Goal: Register for event/course

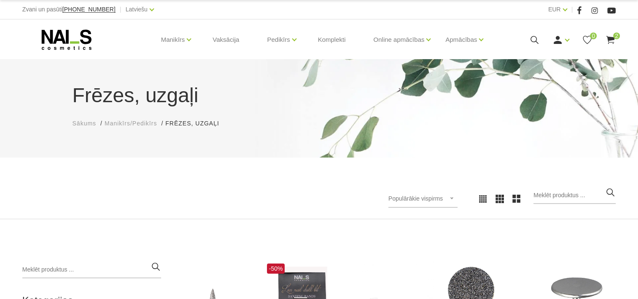
click at [283, 195] on div "Populārākie vispirms Jaunumi Lētākais vispirms Dārgākais vispirms Populārākie v…" at bounding box center [319, 198] width 606 height 23
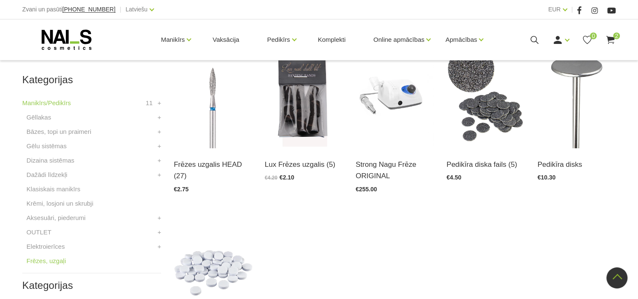
scroll to position [219, 0]
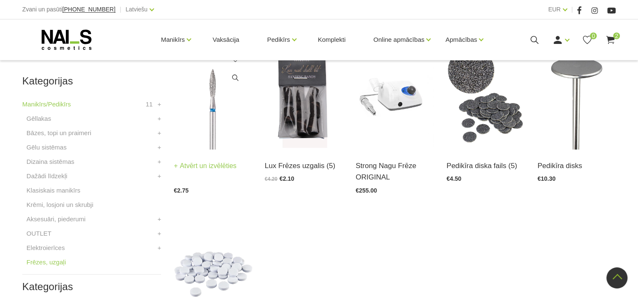
click at [246, 128] on img at bounding box center [213, 96] width 78 height 108
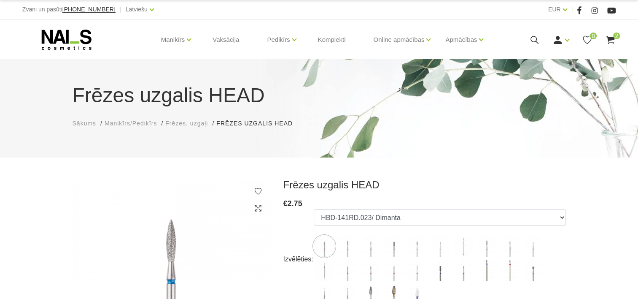
click at [435, 181] on h3 "Frēzes uzgalis HEAD" at bounding box center [424, 184] width 283 height 13
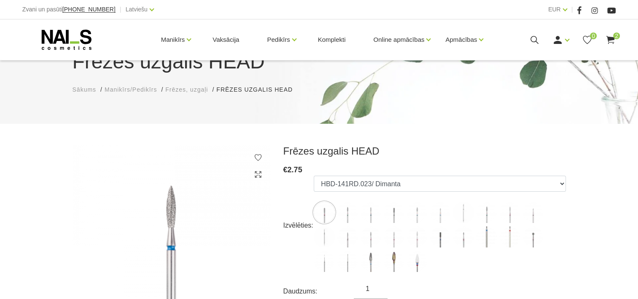
scroll to position [135, 0]
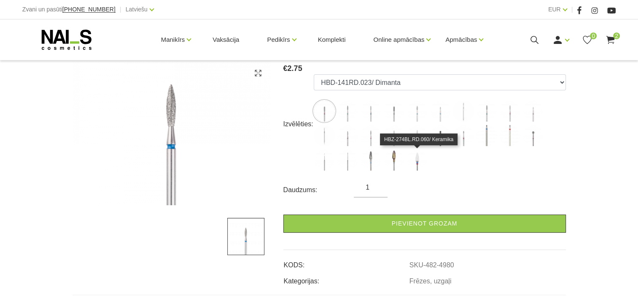
click at [423, 165] on img at bounding box center [417, 159] width 21 height 21
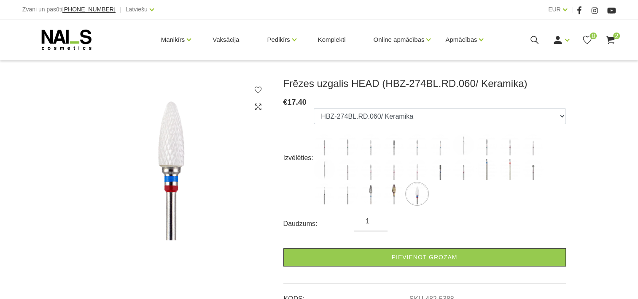
scroll to position [118, 0]
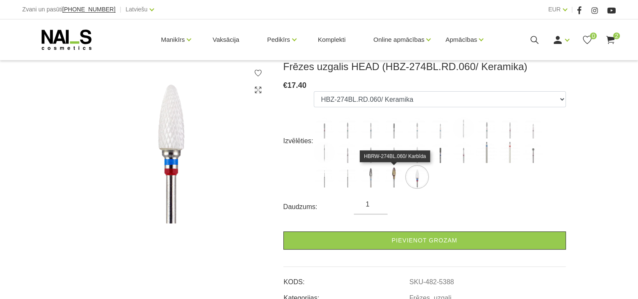
click at [391, 181] on img at bounding box center [393, 176] width 21 height 21
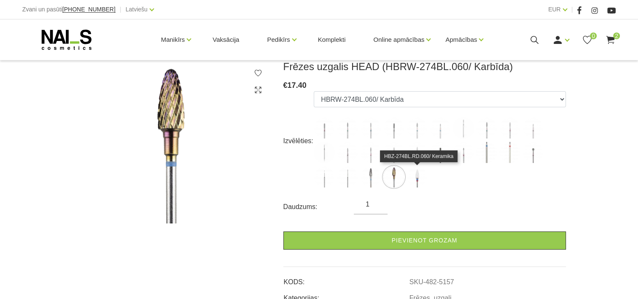
click at [417, 176] on img at bounding box center [417, 176] width 21 height 21
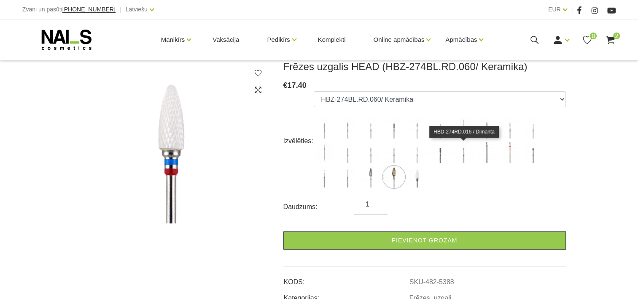
click at [460, 155] on img at bounding box center [463, 152] width 21 height 21
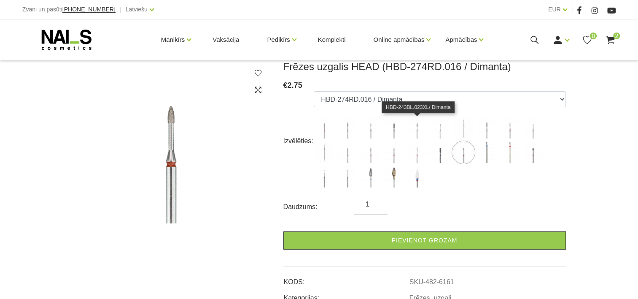
click at [418, 131] on img at bounding box center [417, 127] width 21 height 21
select select "5265"
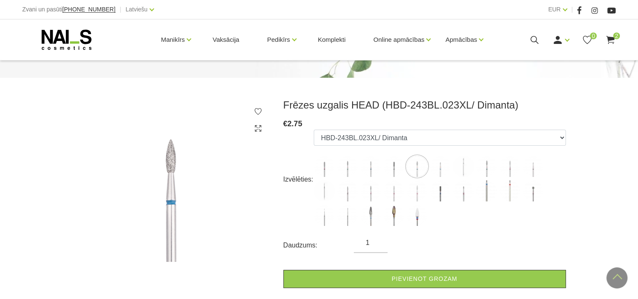
scroll to position [0, 0]
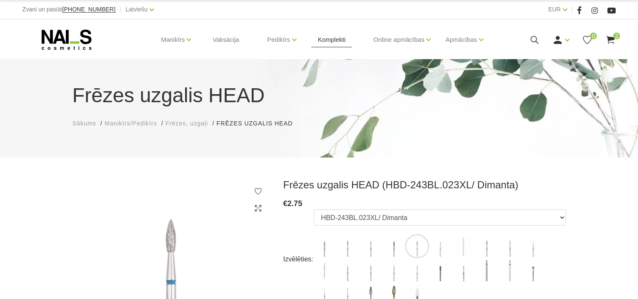
click at [326, 35] on link "Komplekti" at bounding box center [331, 39] width 41 height 40
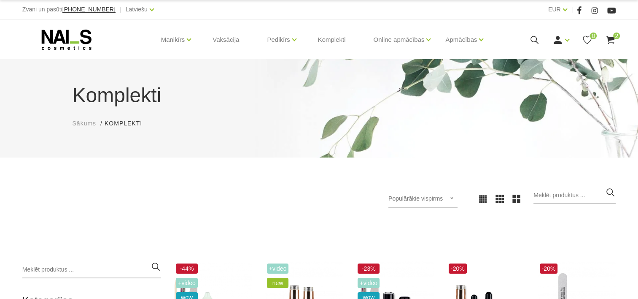
click at [309, 206] on div "Populārākie vispirms Jaunumi Lētākais vispirms Dārgākais vispirms Populārākie v…" at bounding box center [319, 198] width 606 height 23
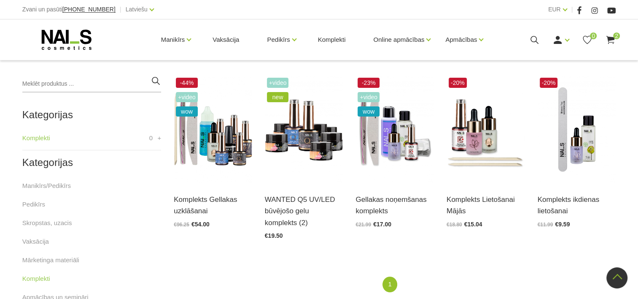
scroll to position [202, 0]
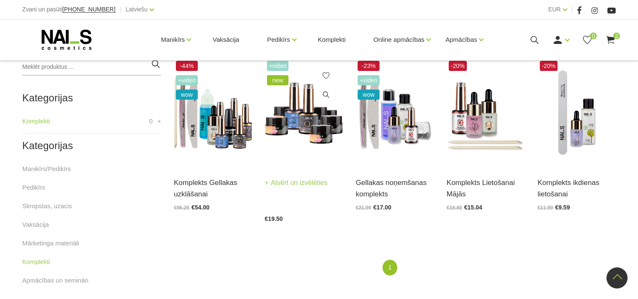
click at [311, 121] on img at bounding box center [304, 113] width 78 height 108
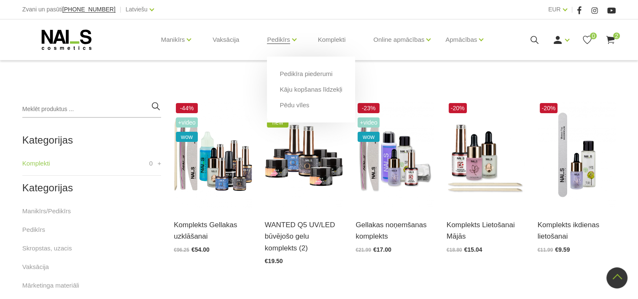
scroll to position [154, 0]
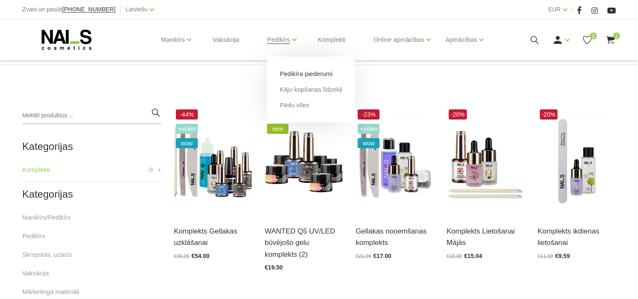
click at [307, 72] on link "Pedikīra piederumi" at bounding box center [306, 73] width 53 height 9
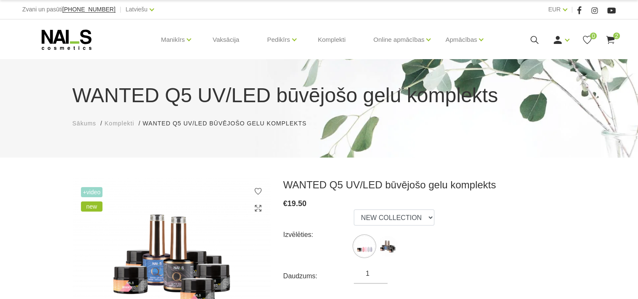
click at [463, 230] on div "Izvēlēties: NEW COLLECTION STARTER KIT" at bounding box center [424, 234] width 283 height 51
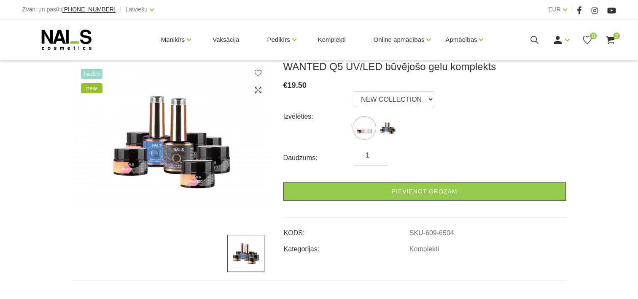
scroll to position [84, 0]
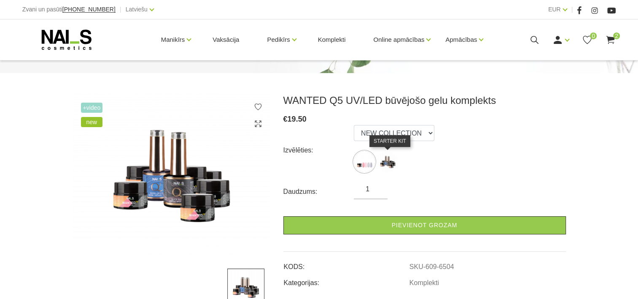
click at [384, 167] on img at bounding box center [387, 161] width 21 height 21
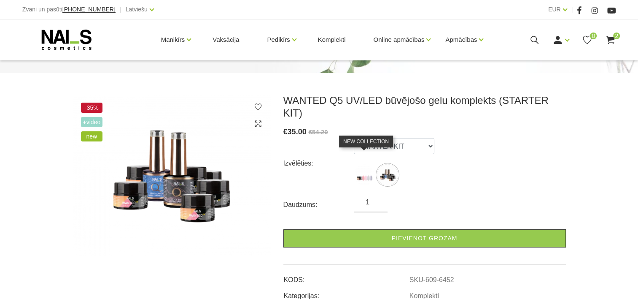
click at [366, 166] on img at bounding box center [364, 174] width 21 height 21
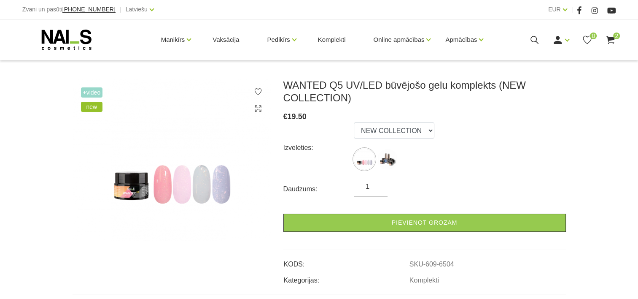
scroll to position [101, 0]
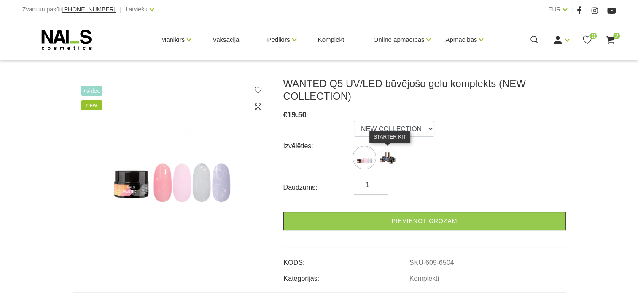
click at [389, 165] on img at bounding box center [387, 157] width 21 height 21
select select "6452"
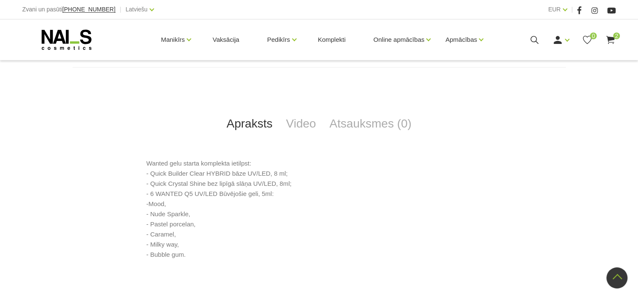
scroll to position [354, 0]
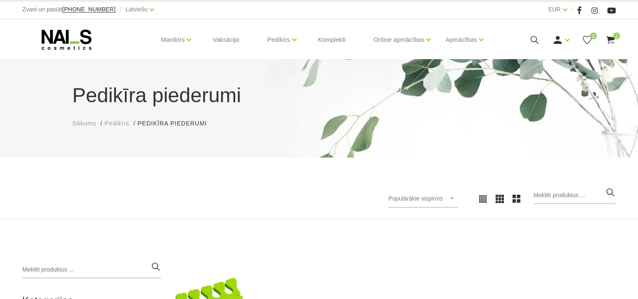
click at [368, 201] on div "Populārākie vispirms Jaunumi Lētākais vispirms Dārgākais vispirms Populārākie v…" at bounding box center [471, 198] width 291 height 23
click at [295, 93] on link "Kāju kopšanas līdzekļi" at bounding box center [311, 89] width 62 height 9
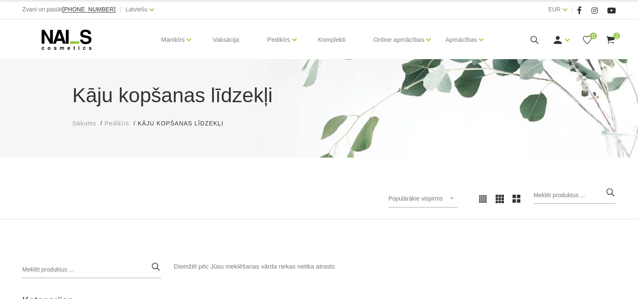
click at [322, 187] on div "Populārākie vispirms Jaunumi Lētākais vispirms Dārgākais vispirms Populārākie v…" at bounding box center [470, 198] width 303 height 23
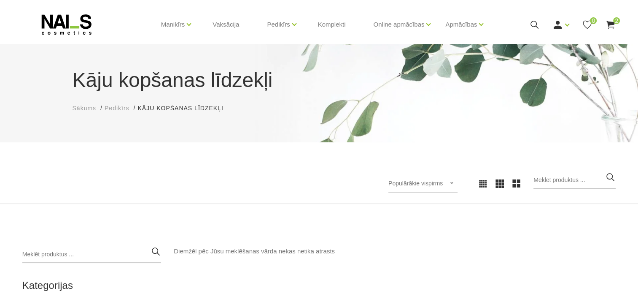
scroll to position [17, 0]
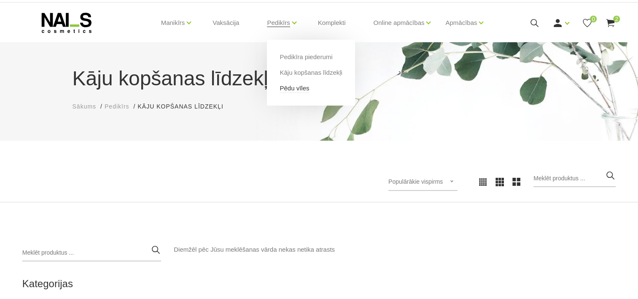
click at [295, 89] on link "Pēdu vīles" at bounding box center [295, 88] width 30 height 9
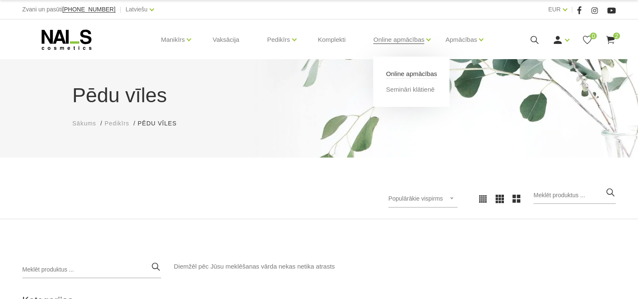
click at [423, 73] on link "Online apmācības" at bounding box center [411, 73] width 51 height 9
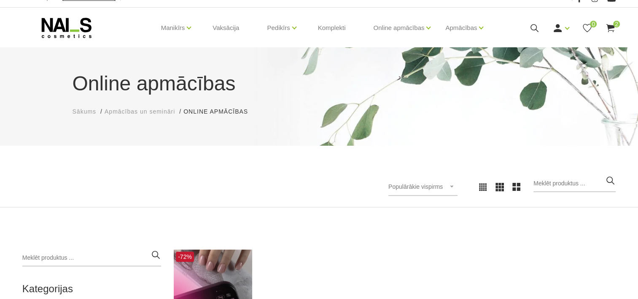
click at [371, 193] on div "Populārākie vispirms Jaunumi Lētākais vispirms Dārgākais vispirms Populārākie v…" at bounding box center [471, 186] width 291 height 23
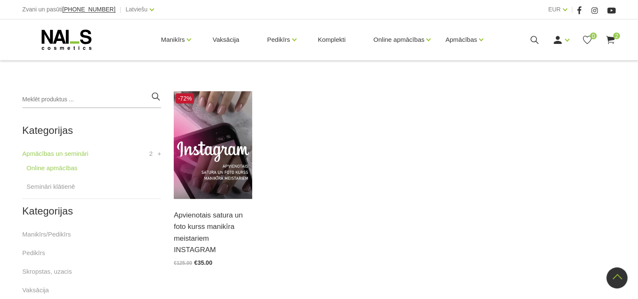
scroll to position [169, 0]
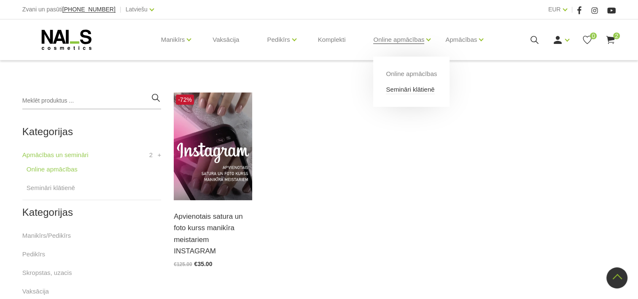
click at [409, 92] on link "Semināri klātienē" at bounding box center [410, 89] width 48 height 9
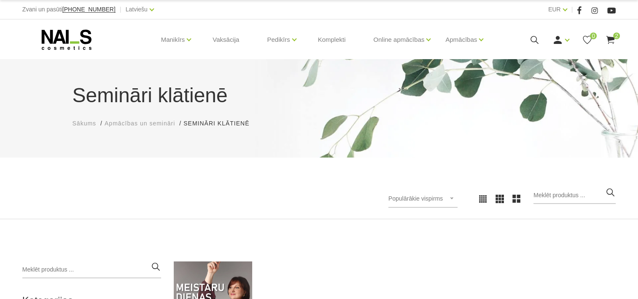
click at [362, 164] on div "Semināri klātienē Sākums Apmācības un semināri Semināri klātienē Semināri klāti…" at bounding box center [319, 139] width 638 height 160
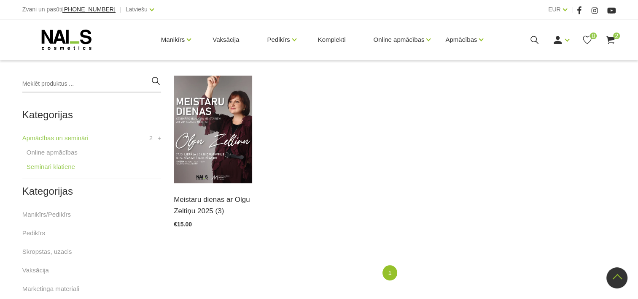
scroll to position [202, 0]
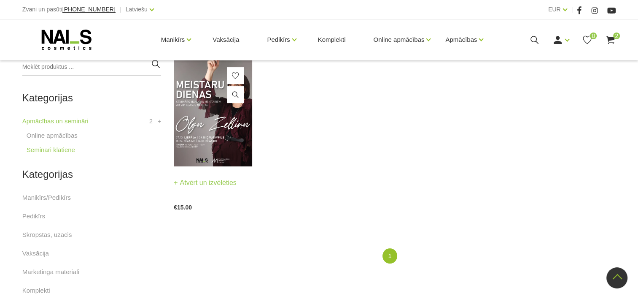
click at [216, 152] on img at bounding box center [213, 113] width 78 height 108
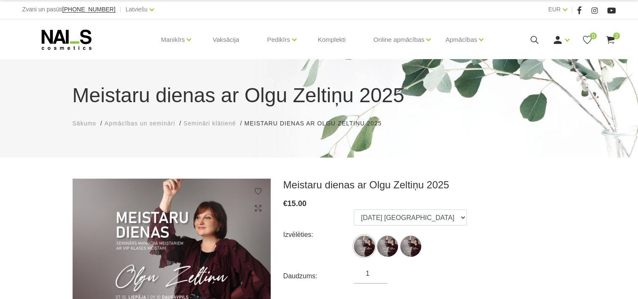
click at [345, 252] on div "Izvēlēties: [DATE] [GEOGRAPHIC_DATA] [DATE] Daugavpils [DATE] Rīga, krievu valo…" at bounding box center [424, 234] width 283 height 51
click at [460, 224] on div "Izvēlēties: [DATE] [GEOGRAPHIC_DATA] [DATE] Daugavpils [DATE] Rīga, krievu valo…" at bounding box center [424, 234] width 283 height 51
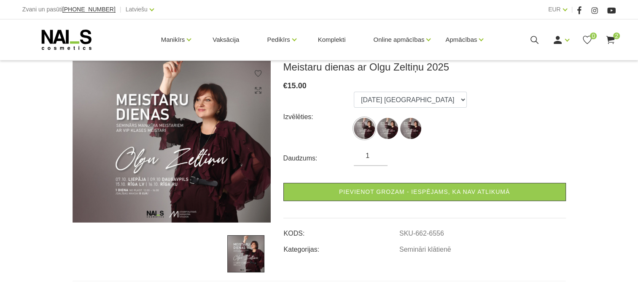
scroll to position [118, 0]
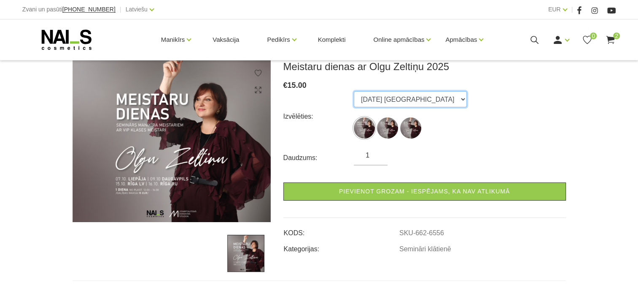
click at [442, 96] on select "[DATE] [GEOGRAPHIC_DATA] [DATE] Daugavpils [DATE] Rīga, krievu valodā" at bounding box center [410, 99] width 113 height 16
click at [354, 91] on select "[DATE] [GEOGRAPHIC_DATA] [DATE] Daugavpils [DATE] Rīga, krievu valodā" at bounding box center [410, 99] width 113 height 16
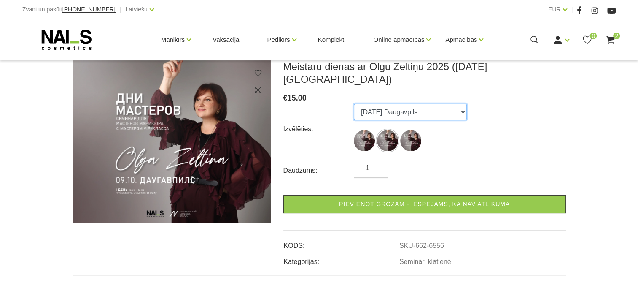
select select "6557"
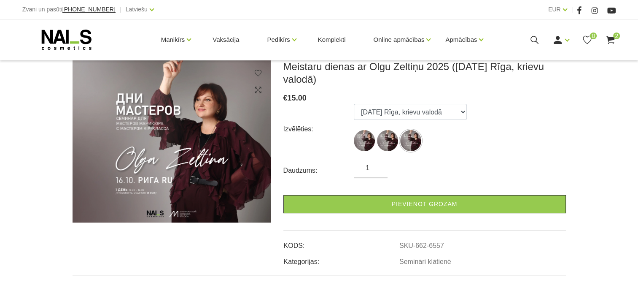
click at [507, 157] on form "Izvēlēties: [DATE] [GEOGRAPHIC_DATA] [DATE] Daugavpils [DATE] Rīga, krievu valo…" at bounding box center [424, 158] width 283 height 109
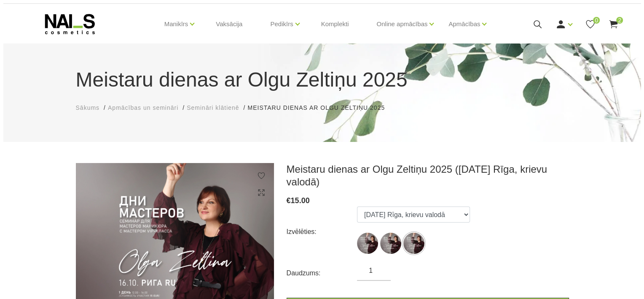
scroll to position [17, 0]
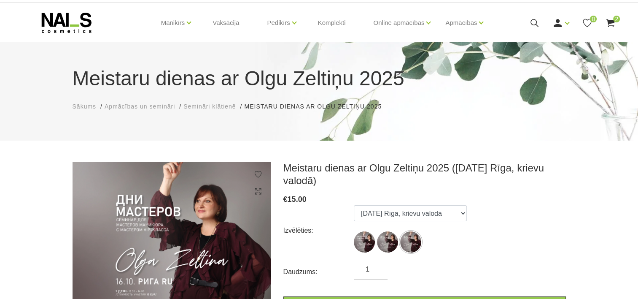
click at [613, 20] on use at bounding box center [610, 23] width 8 height 8
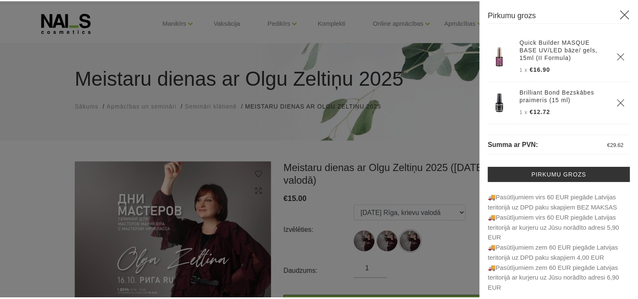
scroll to position [3, 0]
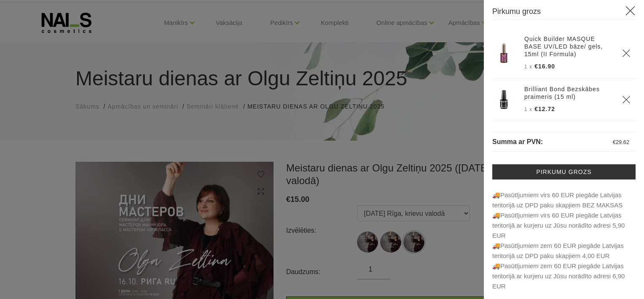
click at [413, 170] on div at bounding box center [322, 149] width 644 height 299
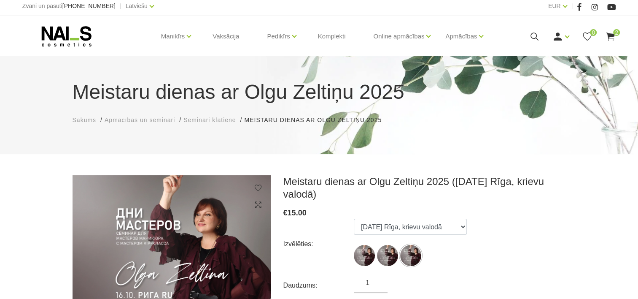
scroll to position [0, 0]
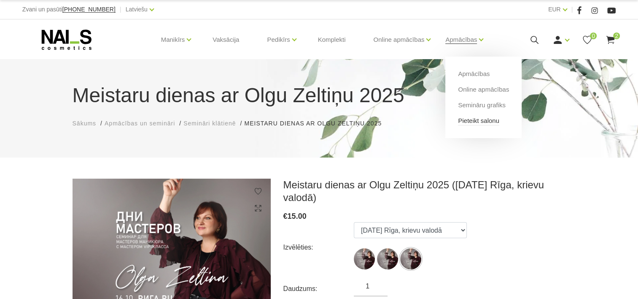
click at [476, 121] on link "Pieteikt salonu" at bounding box center [478, 120] width 41 height 9
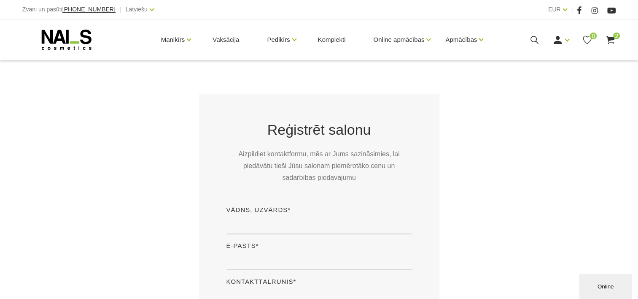
scroll to position [135, 0]
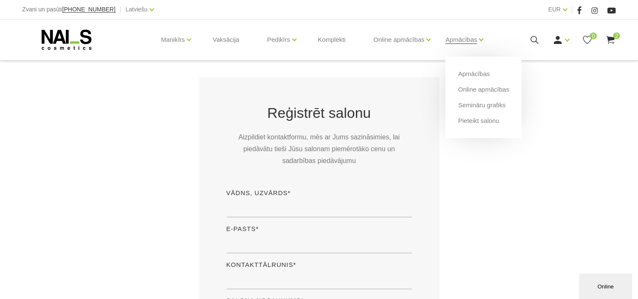
click at [488, 84] on li "Apmācības" at bounding box center [483, 77] width 51 height 16
click at [488, 89] on link "Online apmācības" at bounding box center [483, 89] width 51 height 9
click at [477, 75] on link "Apmācības" at bounding box center [474, 73] width 32 height 9
